Goal: Task Accomplishment & Management: Manage account settings

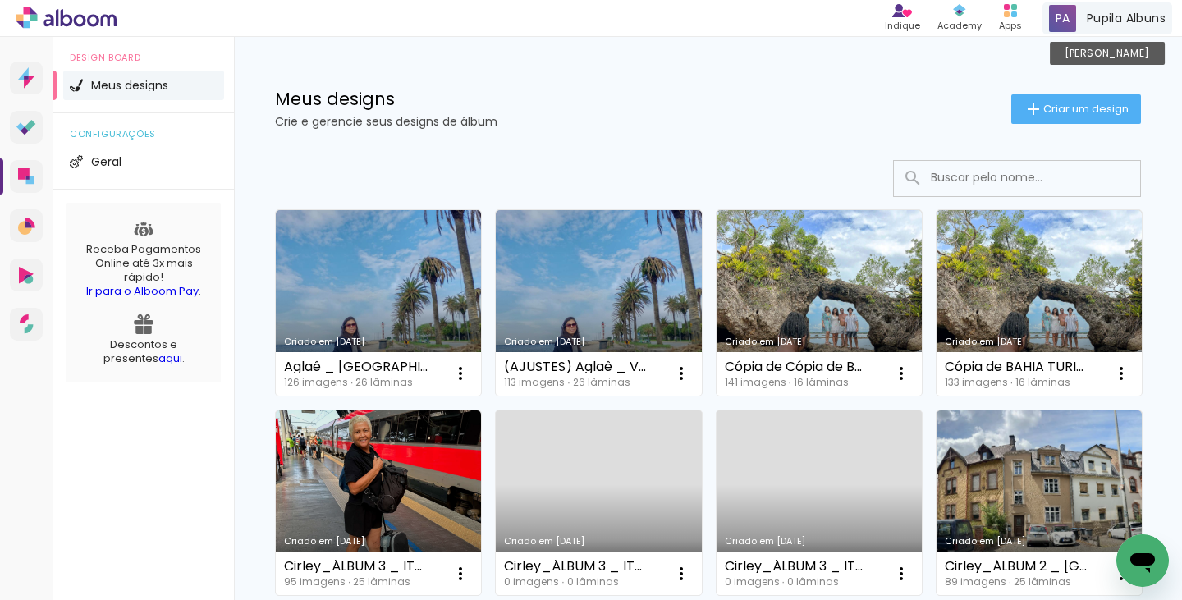
click at [1101, 16] on span "Pupila Albuns" at bounding box center [1126, 18] width 79 height 17
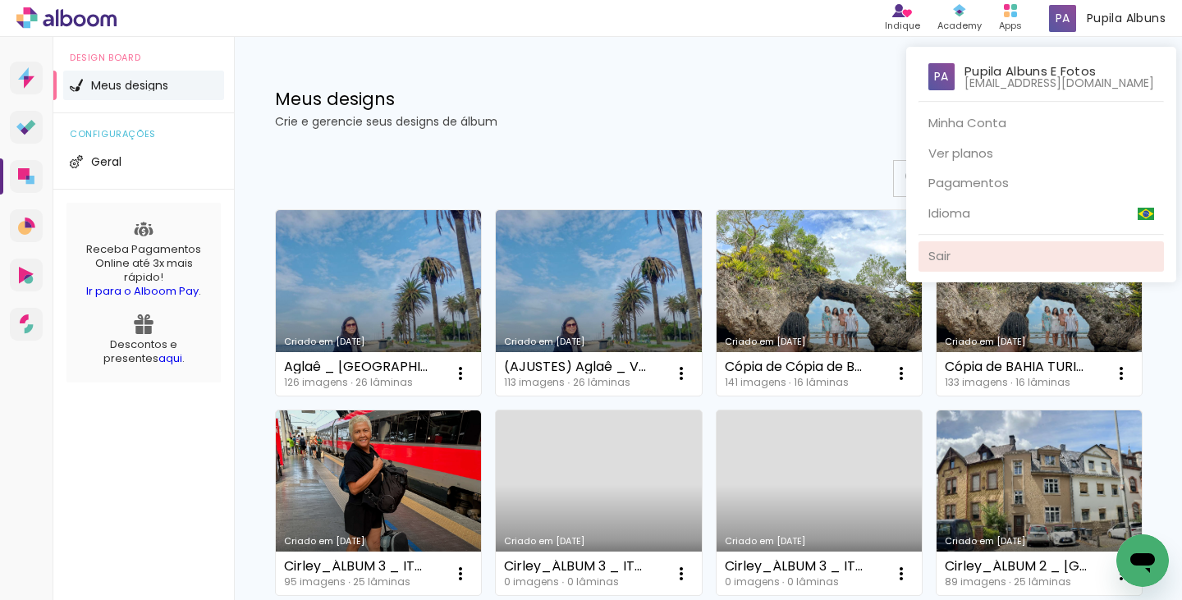
click at [980, 260] on link "Sair" at bounding box center [1042, 256] width 246 height 30
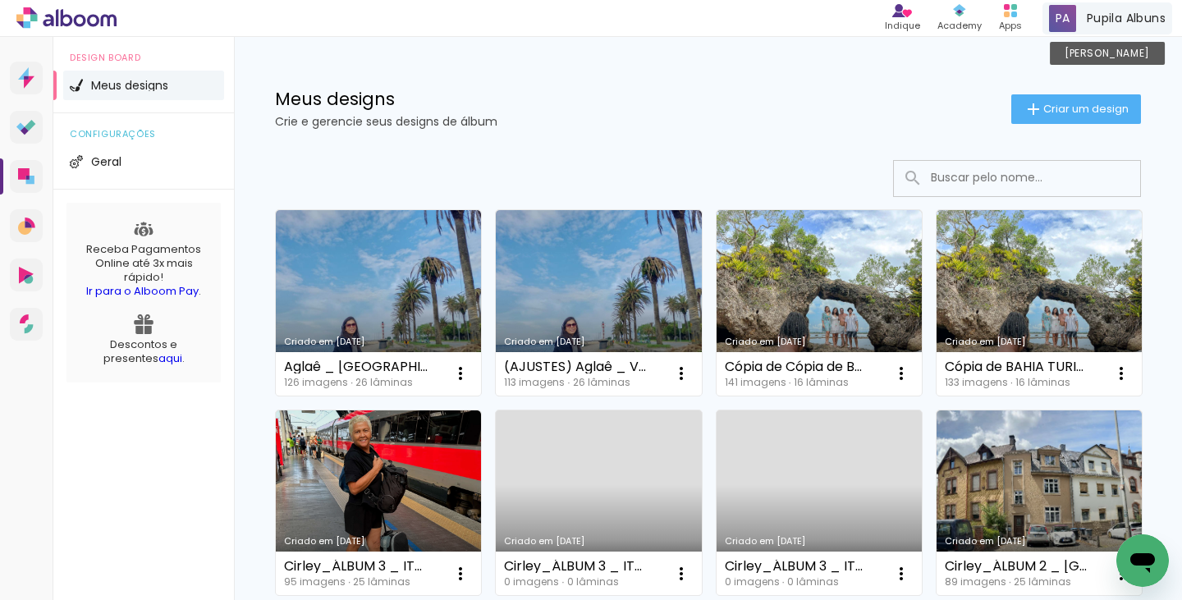
click at [1128, 17] on span "Pupila Albuns" at bounding box center [1126, 18] width 79 height 17
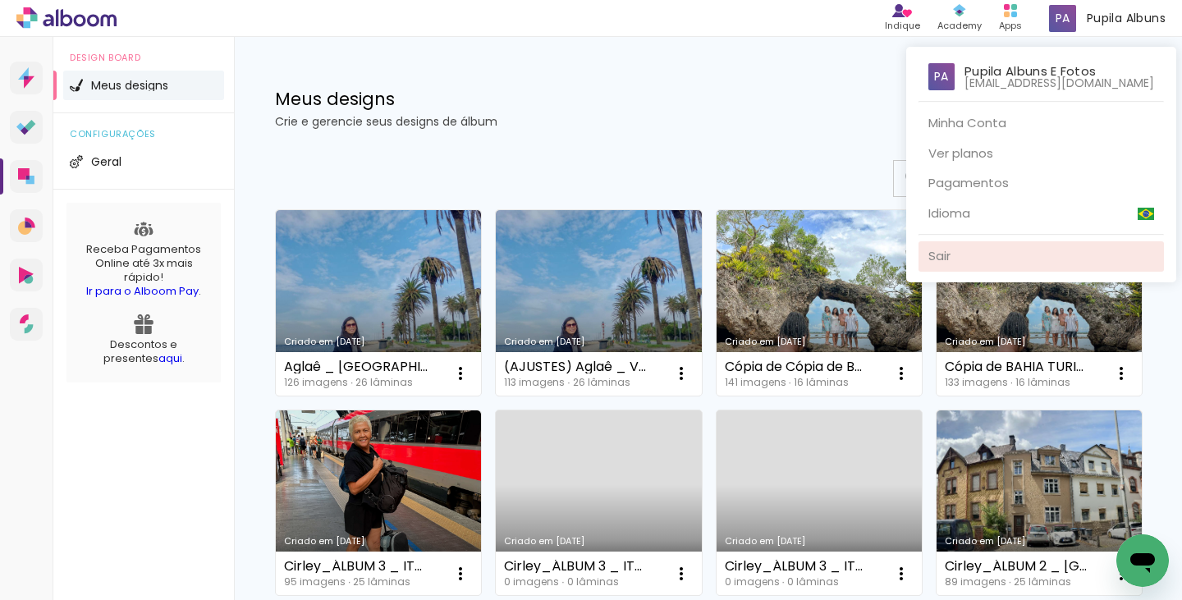
click at [975, 256] on link "Sair" at bounding box center [1042, 256] width 246 height 30
